Goal: Obtain resource: Download file/media

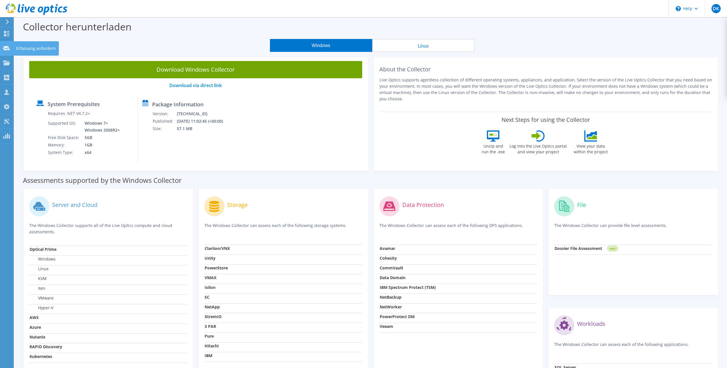
click at [7, 47] on use at bounding box center [6, 48] width 7 height 4
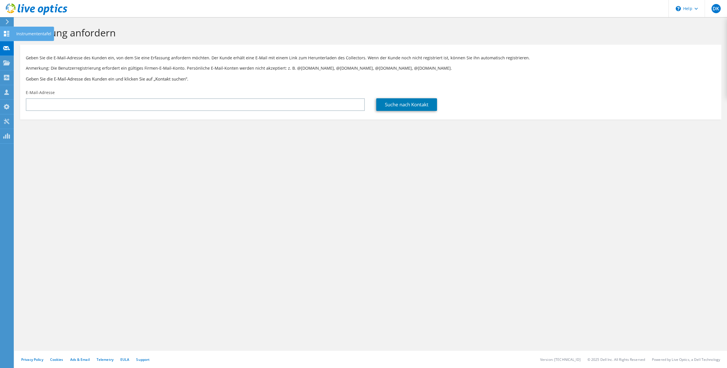
click at [6, 36] on use at bounding box center [6, 33] width 5 height 5
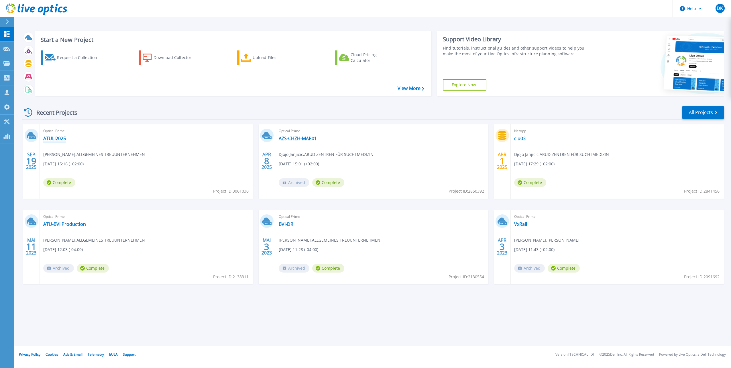
click at [60, 138] on link "ATULI2025" at bounding box center [54, 139] width 23 height 6
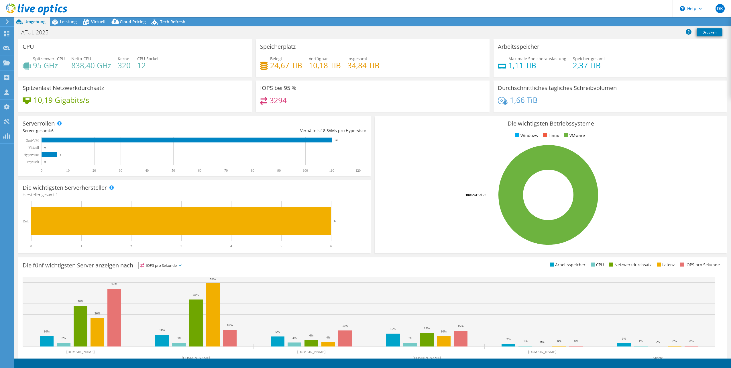
select select "USD"
click at [621, 25] on link "Reports" at bounding box center [621, 21] width 28 height 9
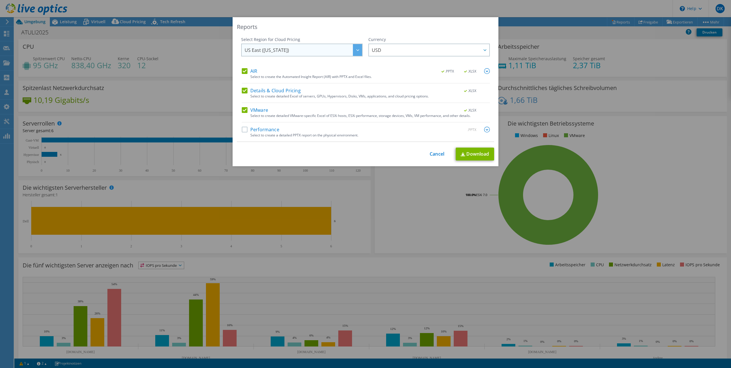
click at [354, 51] on div at bounding box center [357, 50] width 9 height 12
click at [357, 51] on icon at bounding box center [358, 50] width 3 height 2
click at [385, 91] on div "Details & Cloud Pricing .XLSX" at bounding box center [366, 91] width 248 height 7
click at [243, 93] on label "Details & Cloud Pricing" at bounding box center [271, 91] width 59 height 6
click at [0, 0] on input "Details & Cloud Pricing" at bounding box center [0, 0] width 0 height 0
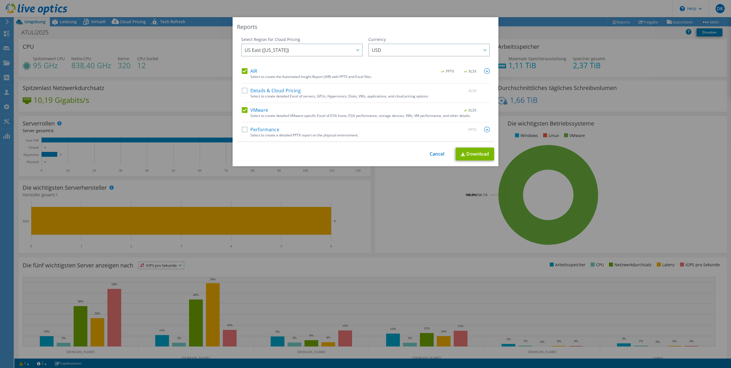
click at [242, 109] on label "VMware" at bounding box center [255, 110] width 26 height 6
click at [0, 0] on input "VMware" at bounding box center [0, 0] width 0 height 0
click at [485, 70] on img at bounding box center [487, 71] width 6 height 6
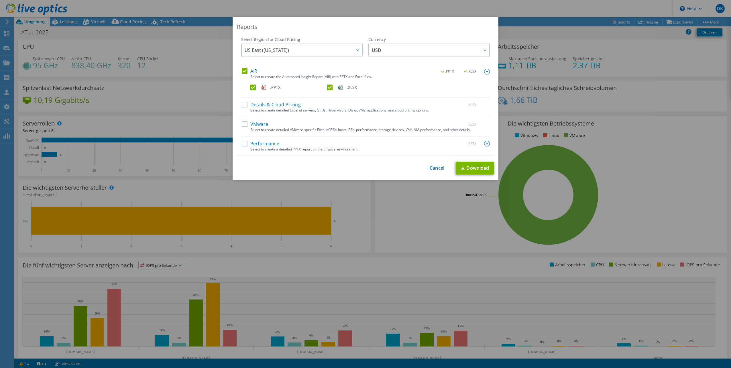
click at [485, 70] on img at bounding box center [487, 72] width 6 height 6
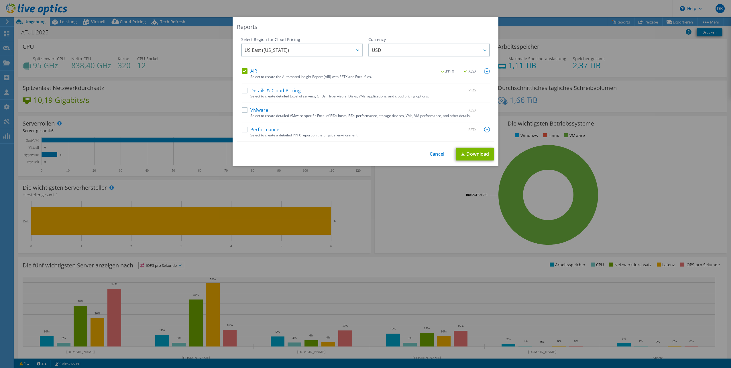
click at [242, 131] on label "Performance" at bounding box center [261, 130] width 38 height 6
click at [0, 0] on input "Performance" at bounding box center [0, 0] width 0 height 0
click at [482, 156] on link "Download" at bounding box center [475, 154] width 38 height 13
